Goal: Information Seeking & Learning: Check status

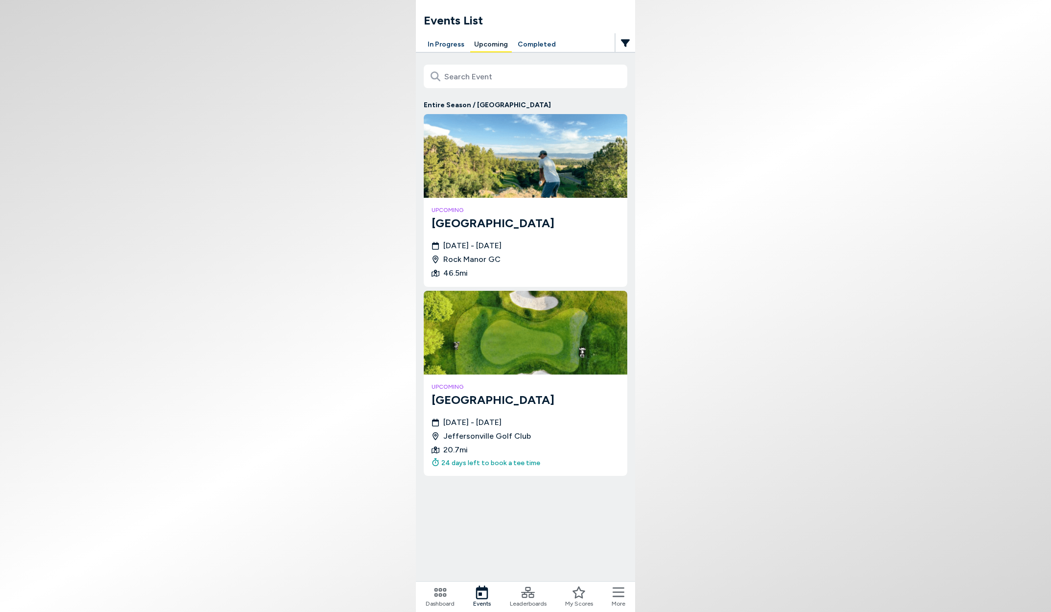
click at [440, 49] on button "In Progress" at bounding box center [446, 44] width 45 height 15
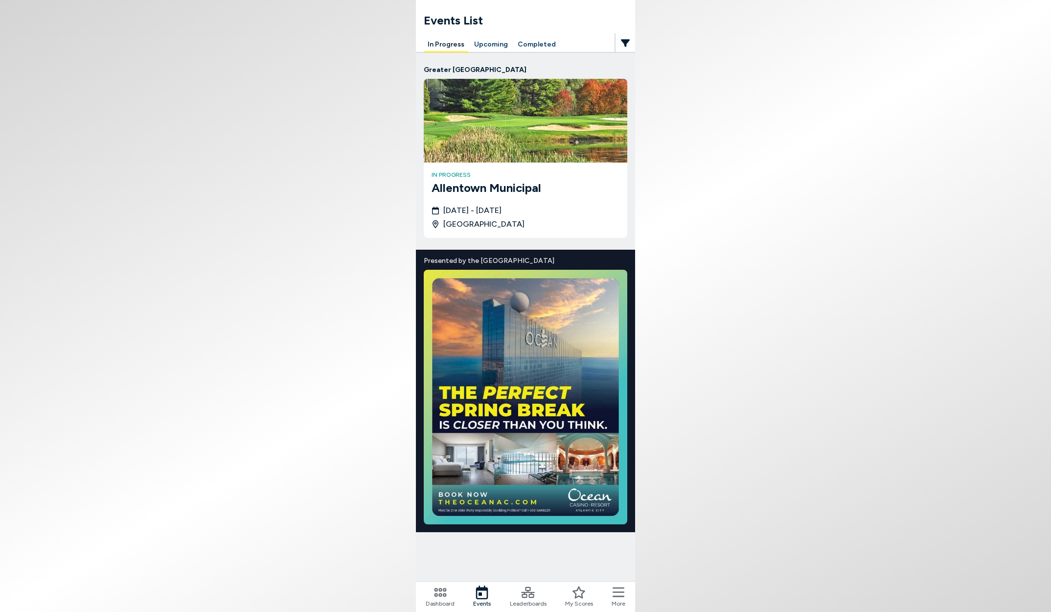
click at [557, 190] on h3 "Allentown Municipal" at bounding box center [525, 188] width 188 height 18
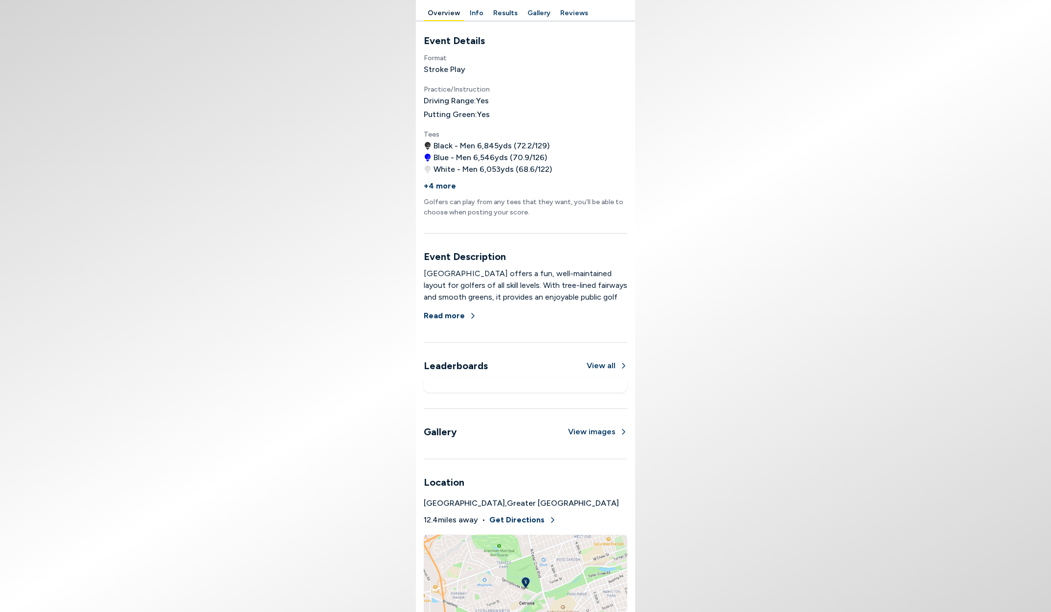
scroll to position [411, 0]
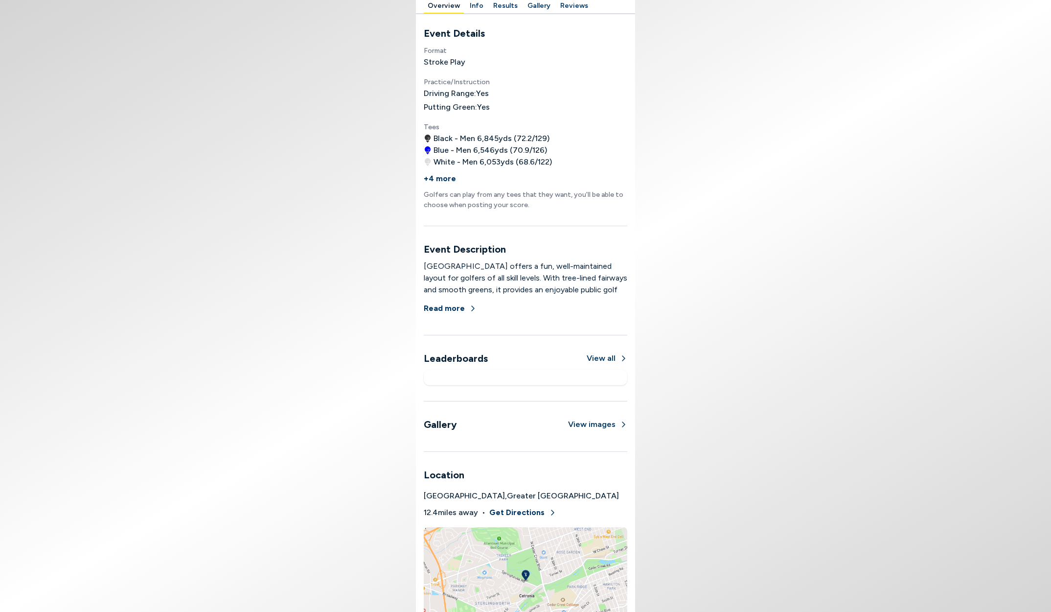
click at [606, 356] on button "View all" at bounding box center [607, 358] width 41 height 12
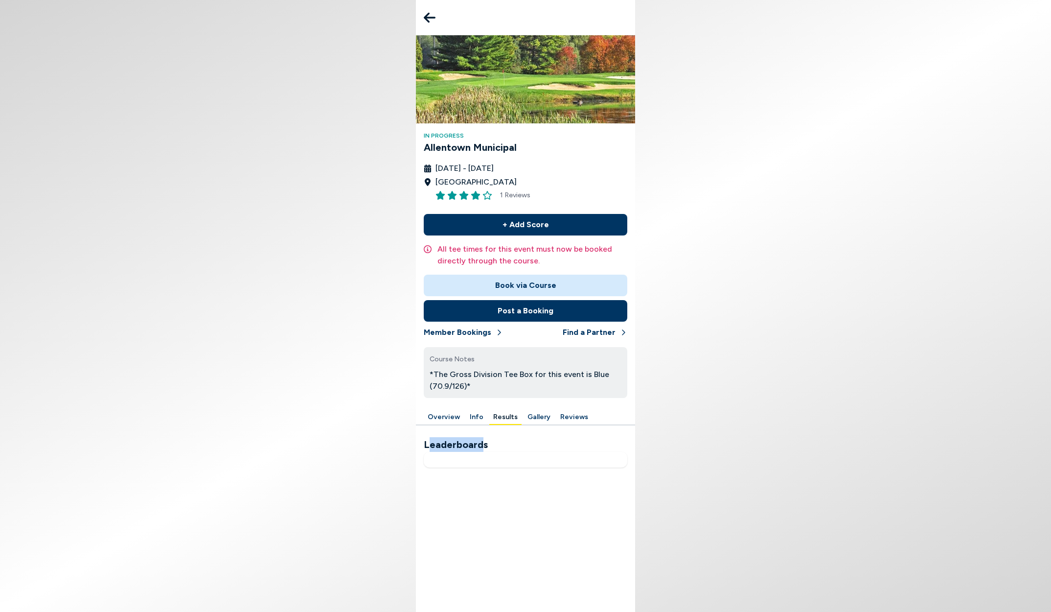
drag, startPoint x: 430, startPoint y: 444, endPoint x: 482, endPoint y: 447, distance: 52.9
click at [482, 447] on h2 "Leaderboards" at bounding box center [526, 444] width 204 height 15
click at [519, 194] on span "1 Reviews" at bounding box center [515, 195] width 30 height 10
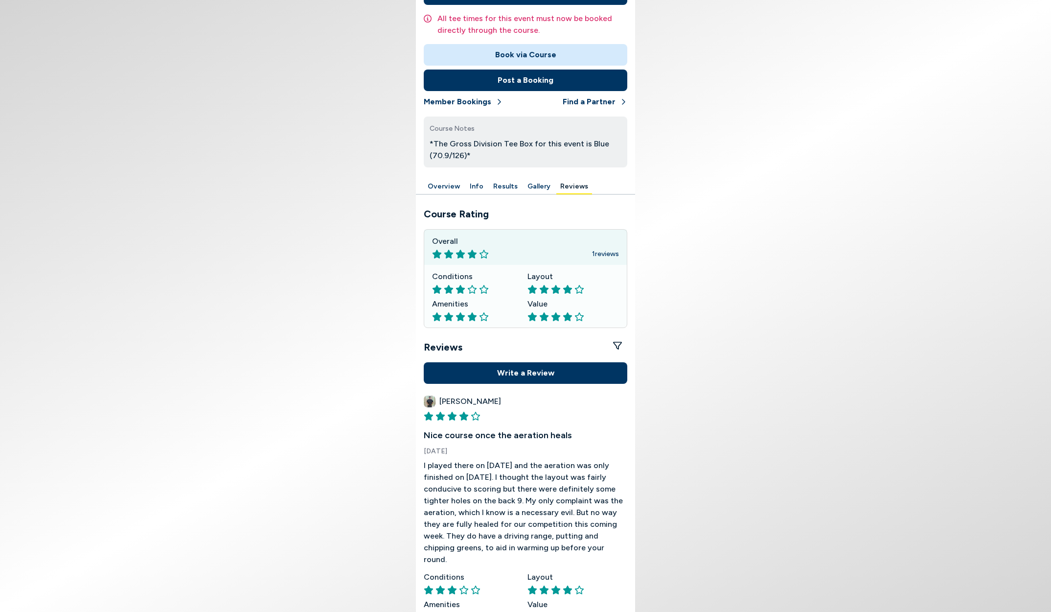
scroll to position [255, 0]
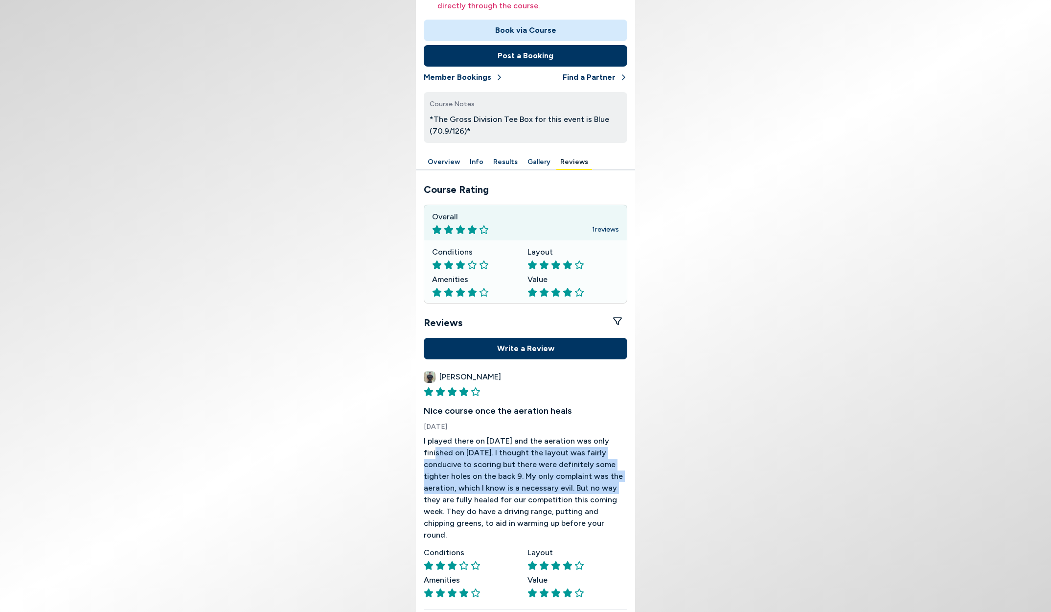
drag, startPoint x: 429, startPoint y: 453, endPoint x: 573, endPoint y: 486, distance: 147.6
click at [573, 486] on p "I played there on [DATE] and the aeration was only finished on [DATE]. I though…" at bounding box center [526, 488] width 204 height 106
drag, startPoint x: 590, startPoint y: 487, endPoint x: 594, endPoint y: 524, distance: 37.5
click at [594, 524] on p "I played there on [DATE] and the aeration was only finished on [DATE]. I though…" at bounding box center [526, 488] width 204 height 106
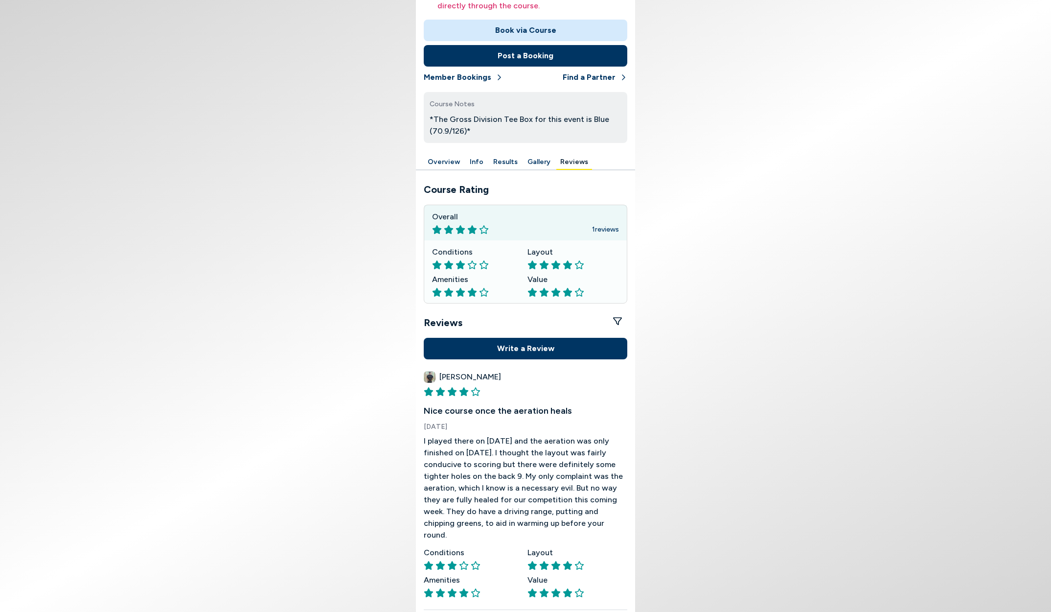
scroll to position [0, 0]
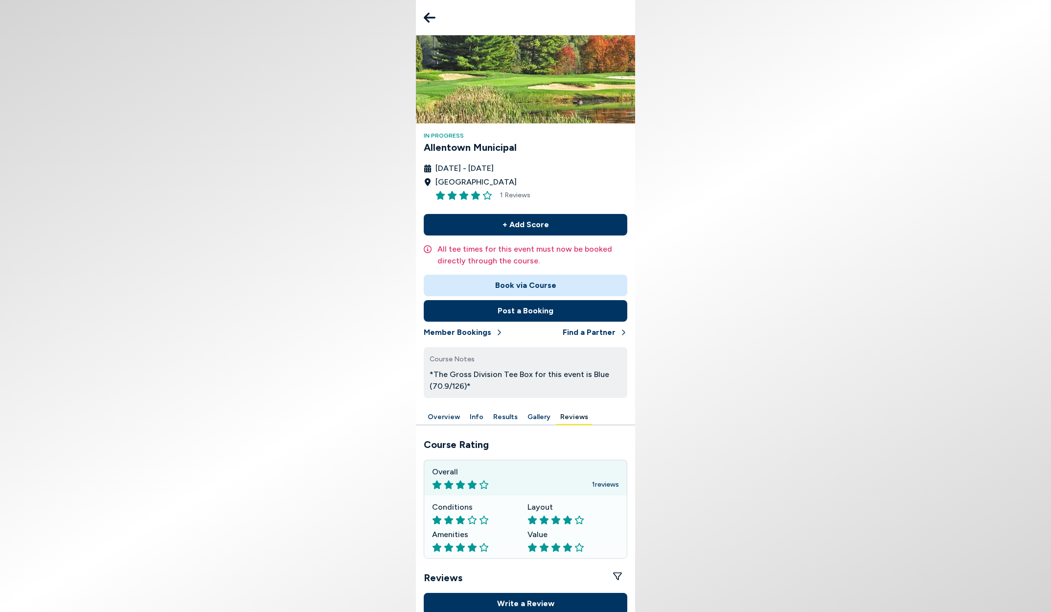
click at [423, 18] on button at bounding box center [430, 18] width 20 height 20
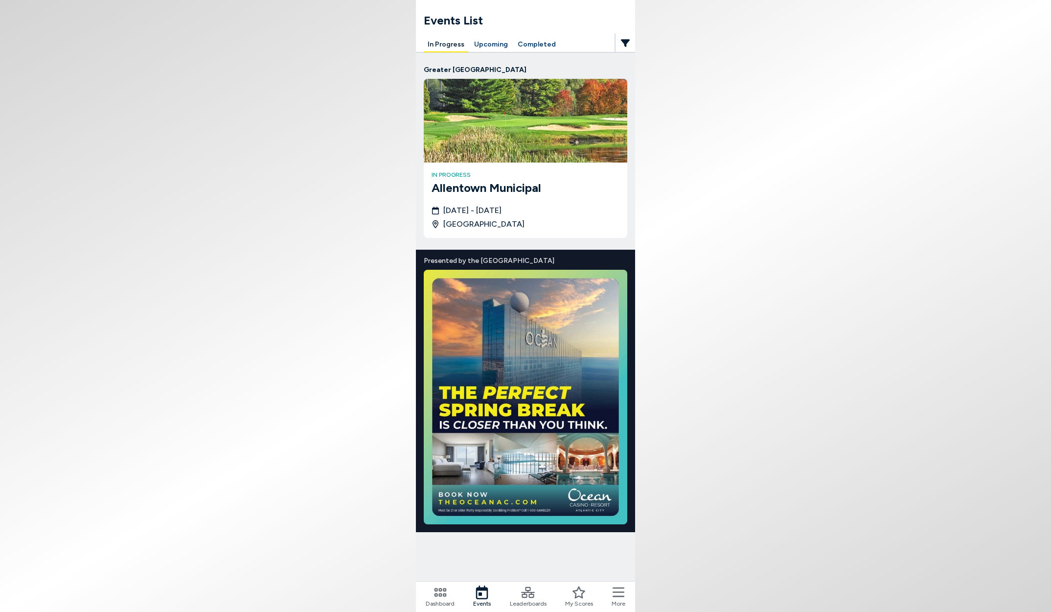
click at [558, 195] on h3 "Allentown Municipal" at bounding box center [525, 188] width 188 height 18
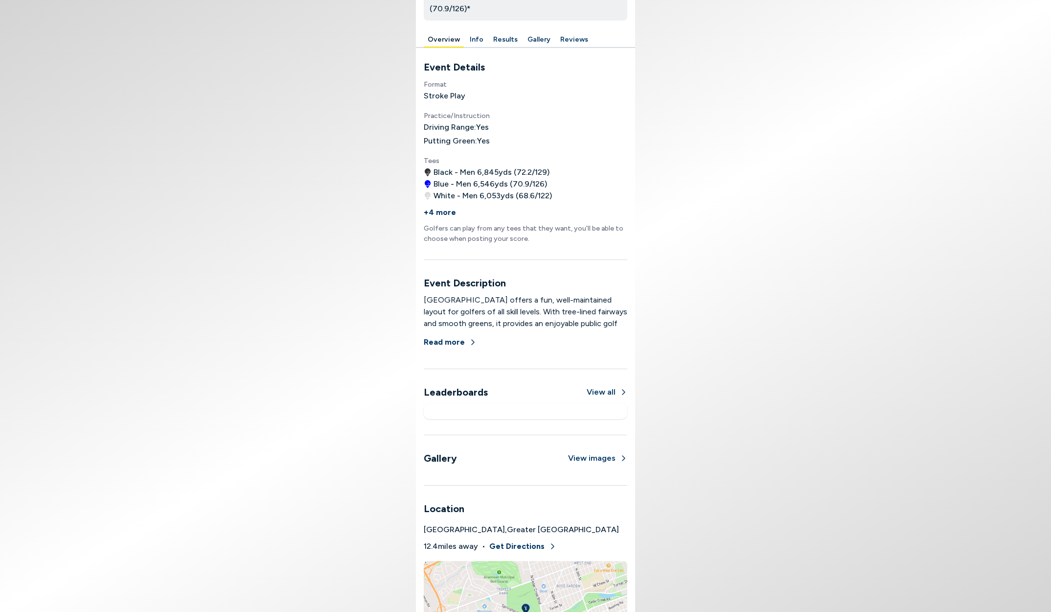
scroll to position [392, 0]
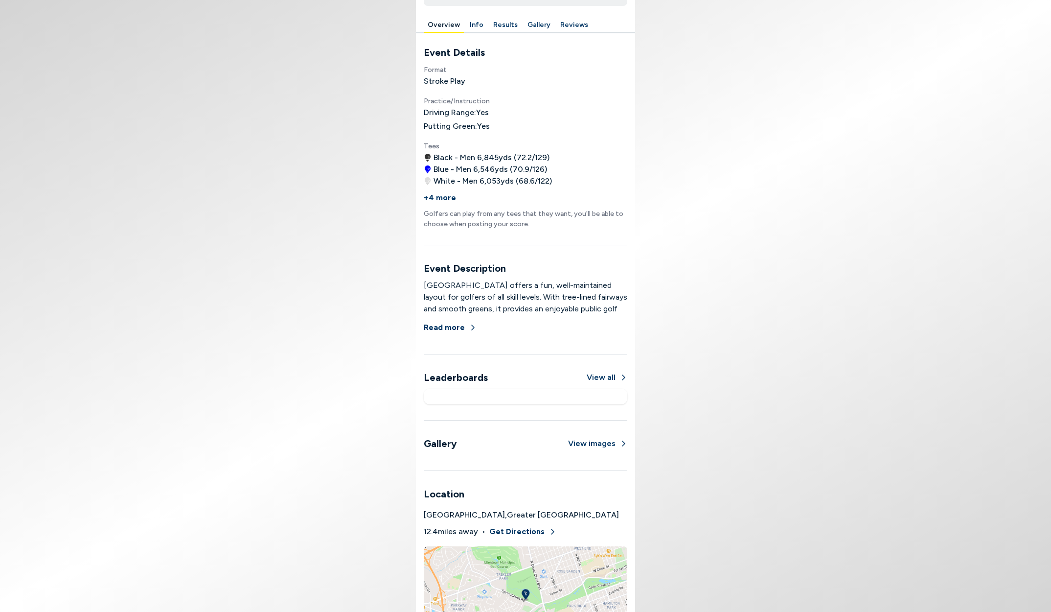
click at [603, 378] on button "View all" at bounding box center [607, 377] width 41 height 12
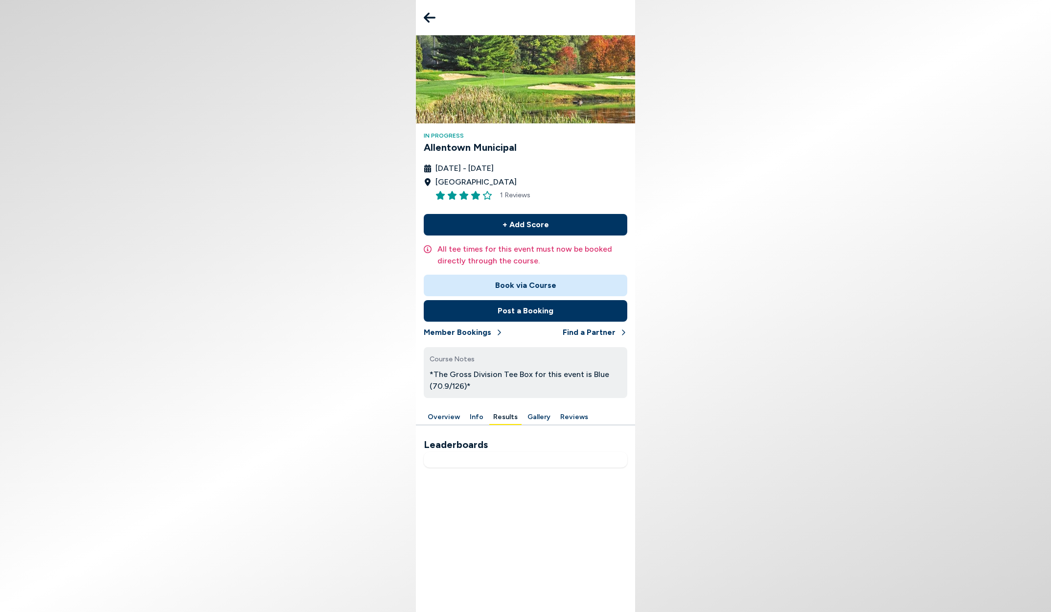
click at [427, 11] on icon at bounding box center [430, 18] width 12 height 20
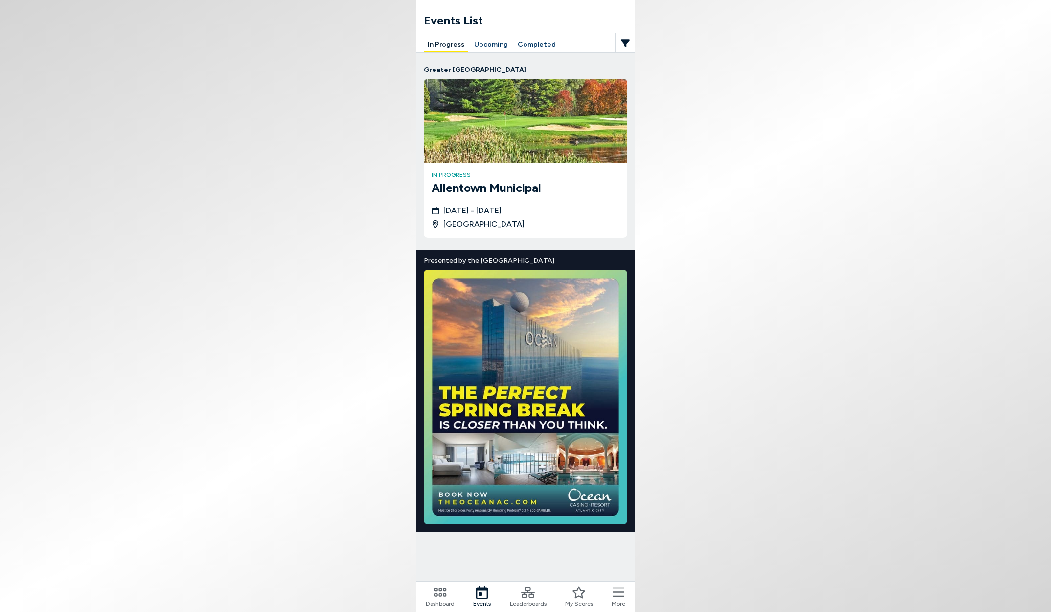
click at [521, 595] on icon at bounding box center [528, 592] width 14 height 14
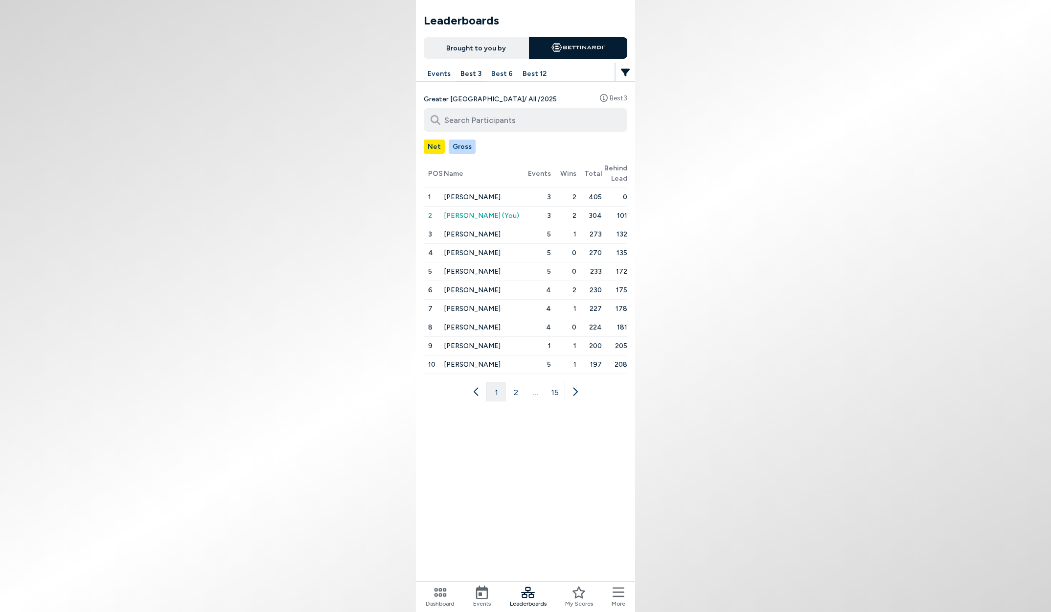
drag, startPoint x: 647, startPoint y: 197, endPoint x: 402, endPoint y: 193, distance: 245.6
click at [402, 193] on body "Leaderboards Brought to you by Events Best 3 Best 6 Best 12 Greater [GEOGRAPHIC…" at bounding box center [525, 306] width 1051 height 612
click at [396, 192] on body "Leaderboards Brought to you by Events Best 3 Best 6 Best 12 Greater [GEOGRAPHIC…" at bounding box center [525, 306] width 1051 height 612
click at [496, 72] on button "Best 6" at bounding box center [501, 74] width 29 height 15
click at [468, 73] on button "Best 3" at bounding box center [470, 74] width 29 height 15
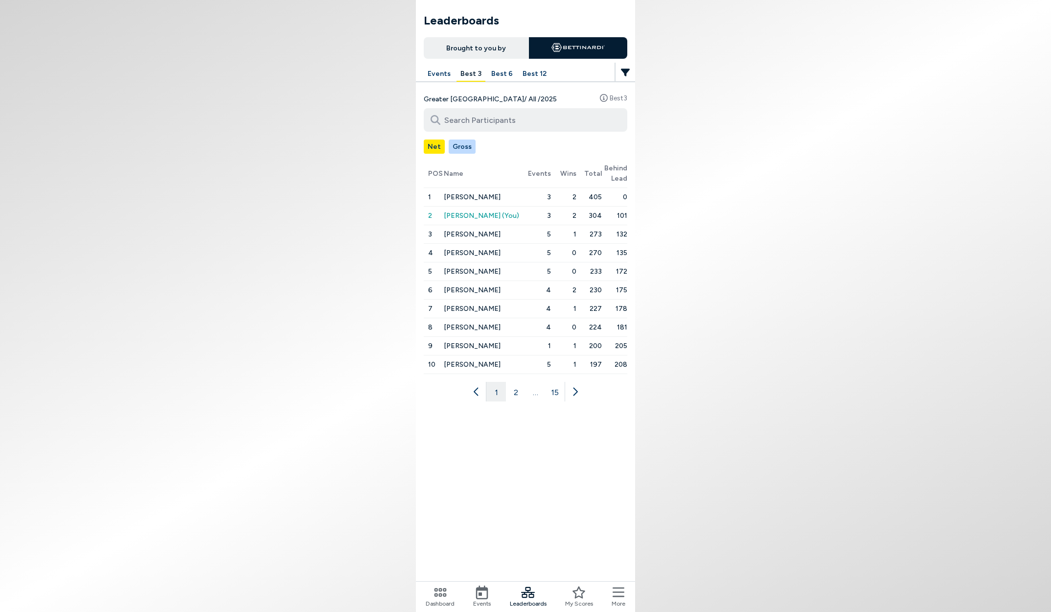
click at [498, 73] on button "Best 6" at bounding box center [501, 74] width 29 height 15
click at [470, 75] on button "Best 3" at bounding box center [470, 74] width 29 height 15
click at [493, 74] on button "Best 6" at bounding box center [501, 74] width 29 height 15
click at [469, 73] on button "Best 3" at bounding box center [470, 74] width 29 height 15
click at [526, 77] on button "Best 12" at bounding box center [535, 74] width 32 height 15
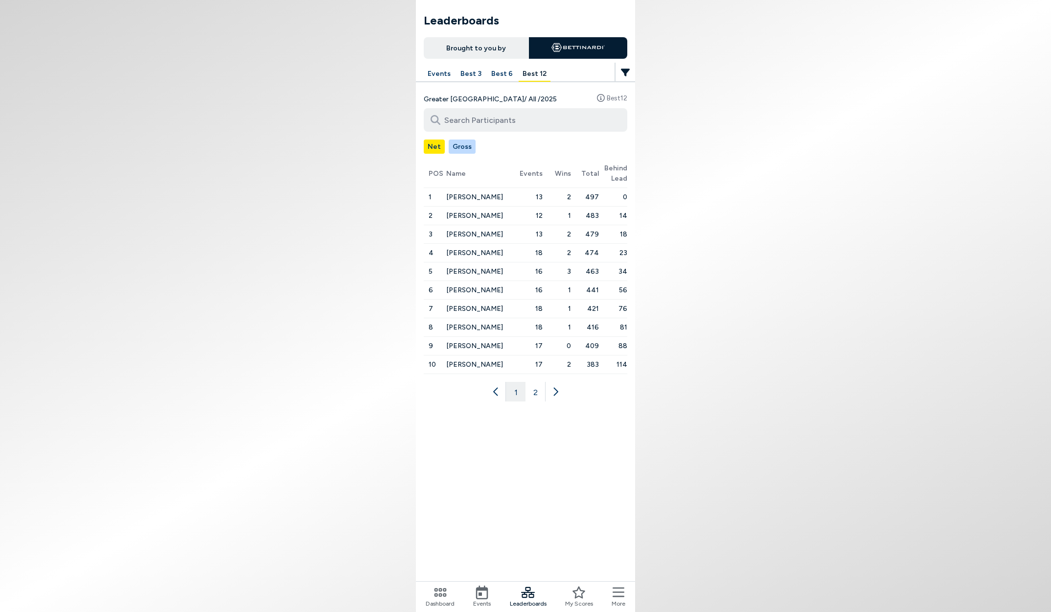
click at [441, 75] on button "Events" at bounding box center [439, 74] width 31 height 15
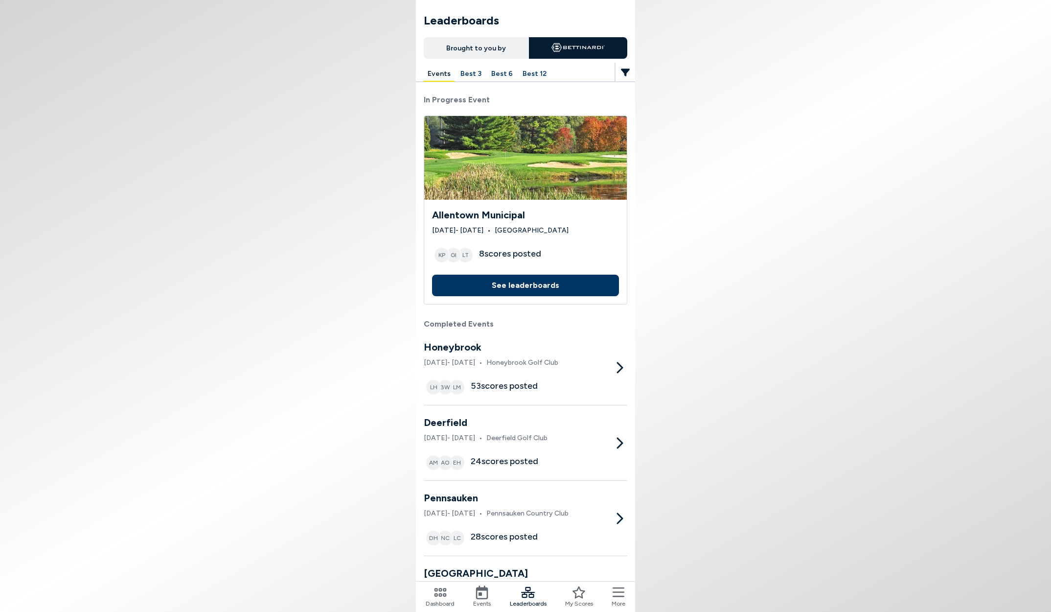
click at [507, 282] on button "See leaderboards" at bounding box center [525, 285] width 187 height 22
